Goal: Task Accomplishment & Management: Complete application form

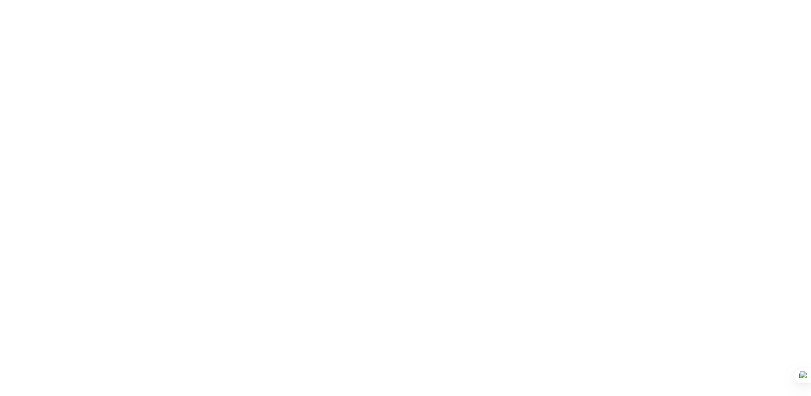
click at [271, 325] on body at bounding box center [405, 198] width 811 height 396
click at [400, 11] on div "إنشاء المنتجات ..." at bounding box center [405, 198] width 811 height 396
